Goal: Task Accomplishment & Management: Manage account settings

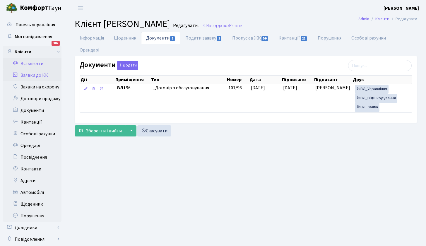
scroll to position [4, 0]
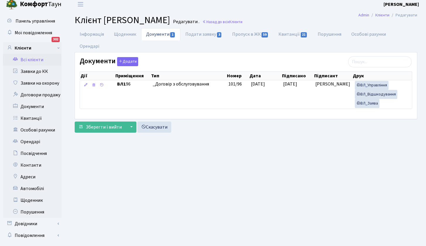
click at [33, 59] on link "Всі клієнти" at bounding box center [32, 60] width 59 height 12
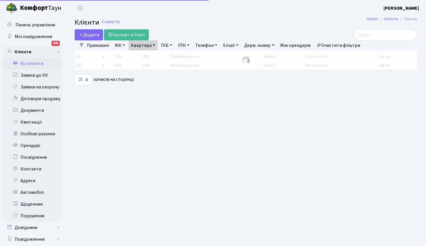
select select "25"
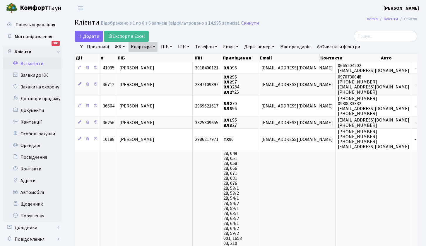
click at [154, 46] on link "Квартира" at bounding box center [143, 47] width 29 height 10
click at [166, 46] on link "ПІБ" at bounding box center [167, 47] width 16 height 10
type input "детюк"
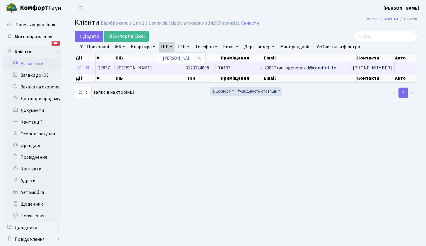
click at [149, 65] on span "Детюк Андрій Миколайович" at bounding box center [134, 68] width 35 height 6
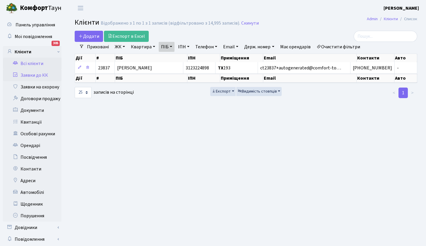
click at [34, 71] on link "Заявки до КК" at bounding box center [32, 75] width 59 height 12
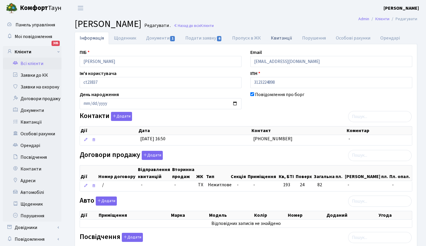
click at [282, 38] on link "Квитанції" at bounding box center [281, 38] width 31 height 12
select select "25"
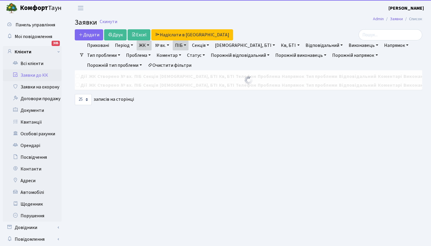
select select "25"
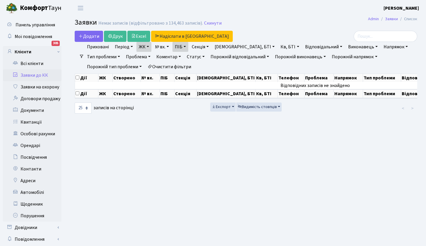
click at [150, 47] on link "ЖК" at bounding box center [143, 47] width 15 height 10
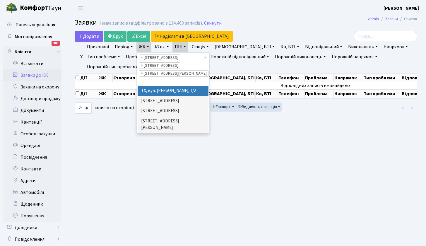
click at [198, 80] on ul "× × ВЛ1, Ужгородський пров., 4/1 × ВЛ2, Голосіївський просп., 76 × ВЛ3, пр.Голо…" at bounding box center [173, 69] width 72 height 33
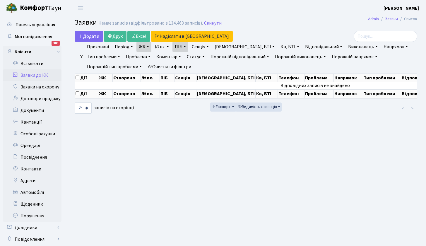
click at [187, 46] on link "ПІБ" at bounding box center [181, 47] width 16 height 10
click at [215, 58] on icon at bounding box center [213, 58] width 5 height 5
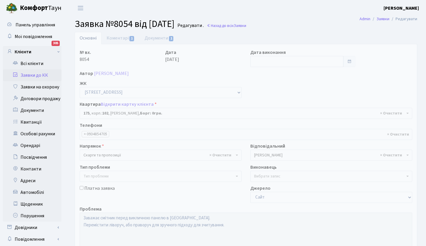
select select "38461"
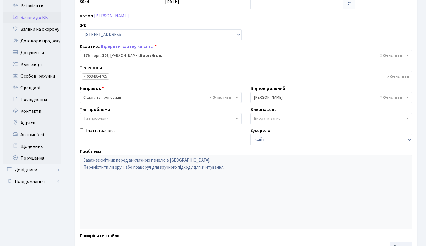
scroll to position [4, 0]
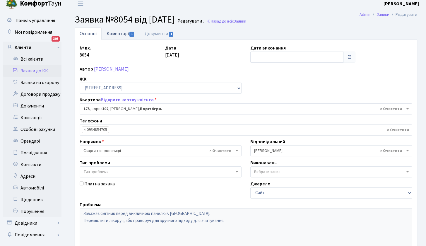
click at [123, 32] on link "Коментарі 1" at bounding box center [121, 34] width 38 height 12
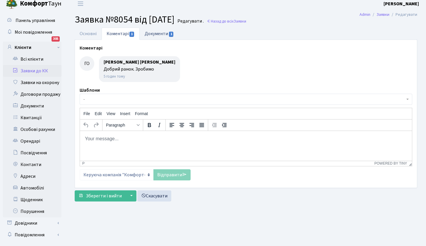
click at [161, 33] on link "Документи 1" at bounding box center [159, 34] width 39 height 12
select select "25"
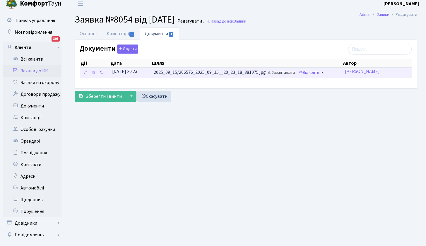
click at [288, 74] on link "Завантажити" at bounding box center [281, 72] width 30 height 9
click at [311, 71] on link "Відкрити" at bounding box center [308, 72] width 23 height 9
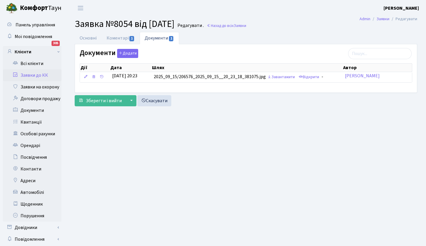
click at [38, 74] on link "Заявки до КК" at bounding box center [32, 75] width 59 height 12
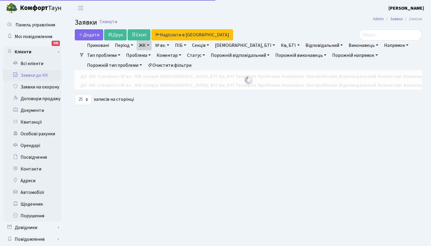
select select "25"
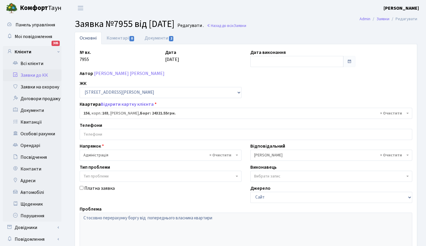
select select "43039"
click at [115, 33] on link "Коментарі 0" at bounding box center [121, 38] width 38 height 12
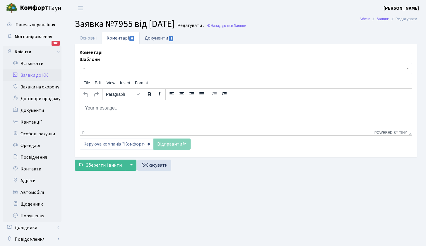
click at [158, 38] on link "Документи 2" at bounding box center [159, 38] width 39 height 12
select select "25"
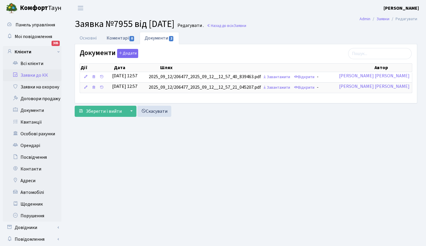
click at [122, 38] on link "Коментарі 0" at bounding box center [121, 38] width 38 height 12
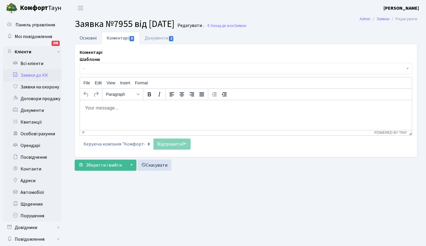
click at [85, 39] on link "Основні" at bounding box center [88, 38] width 27 height 12
